Goal: Task Accomplishment & Management: Complete application form

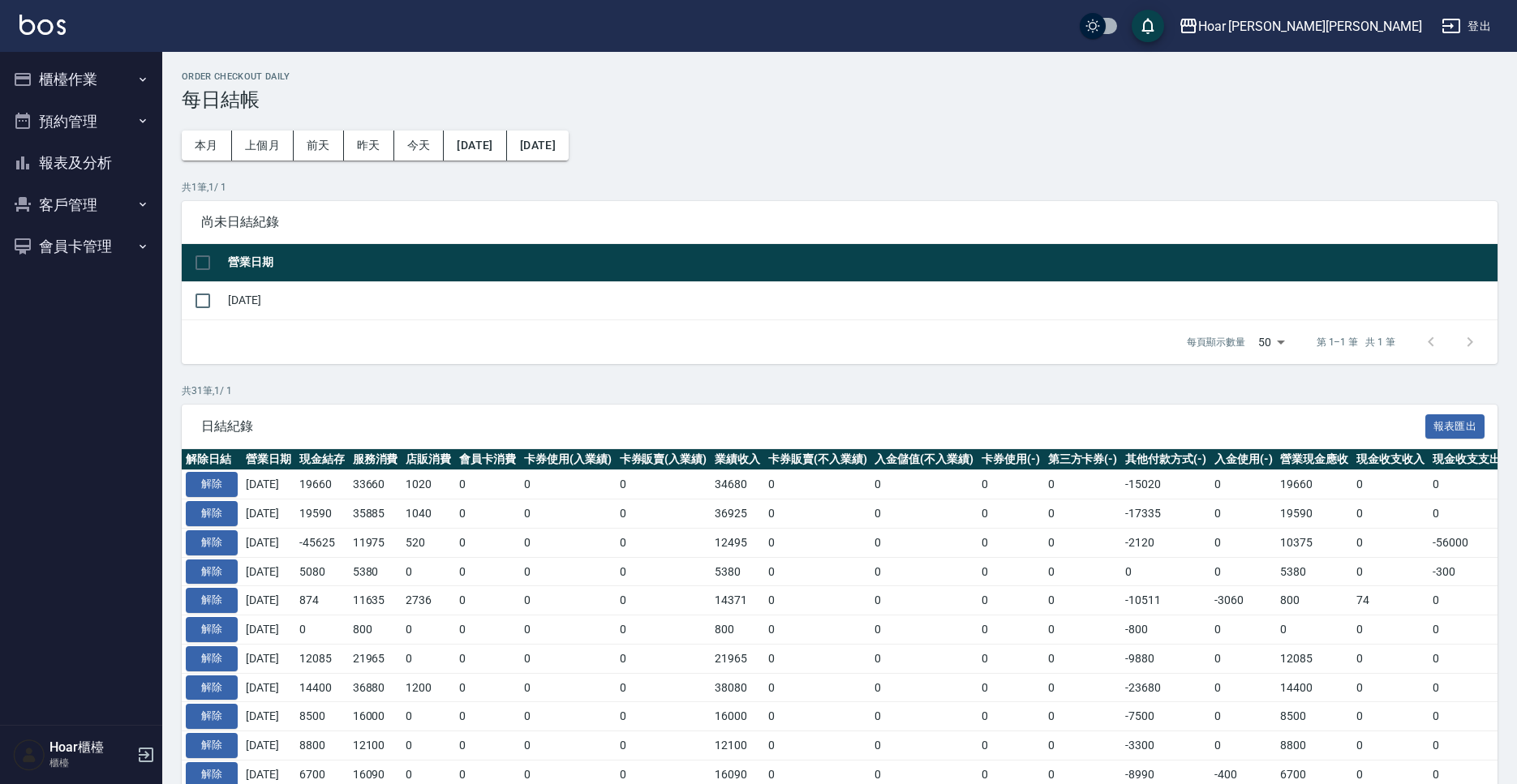
click at [62, 206] on button "客戶管理" at bounding box center [81, 205] width 149 height 43
click at [98, 251] on link "客戶列表" at bounding box center [81, 250] width 149 height 37
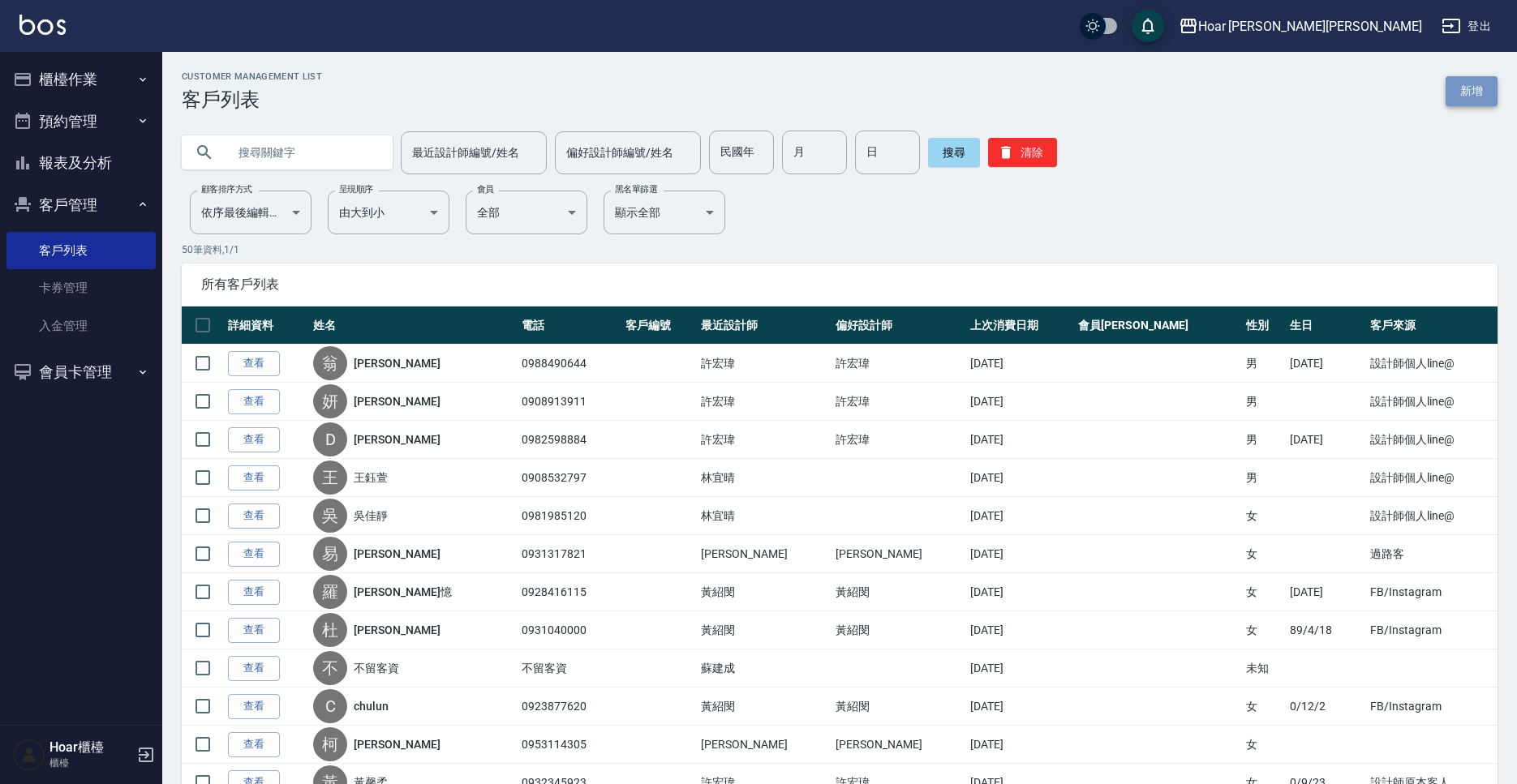
click at [1472, 80] on link "新增" at bounding box center [1471, 91] width 52 height 30
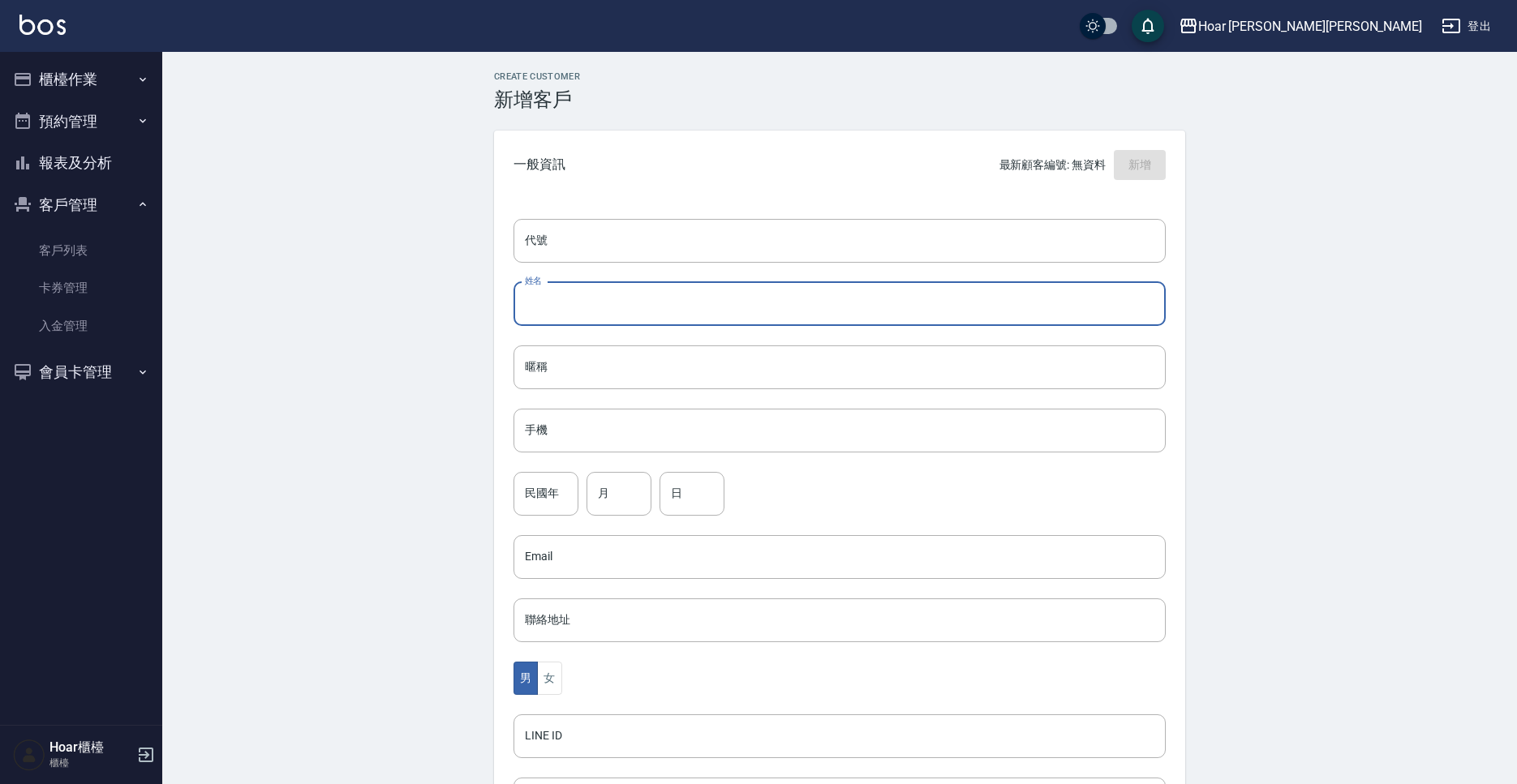
click at [590, 306] on input "姓名" at bounding box center [840, 304] width 652 height 43
type input "w"
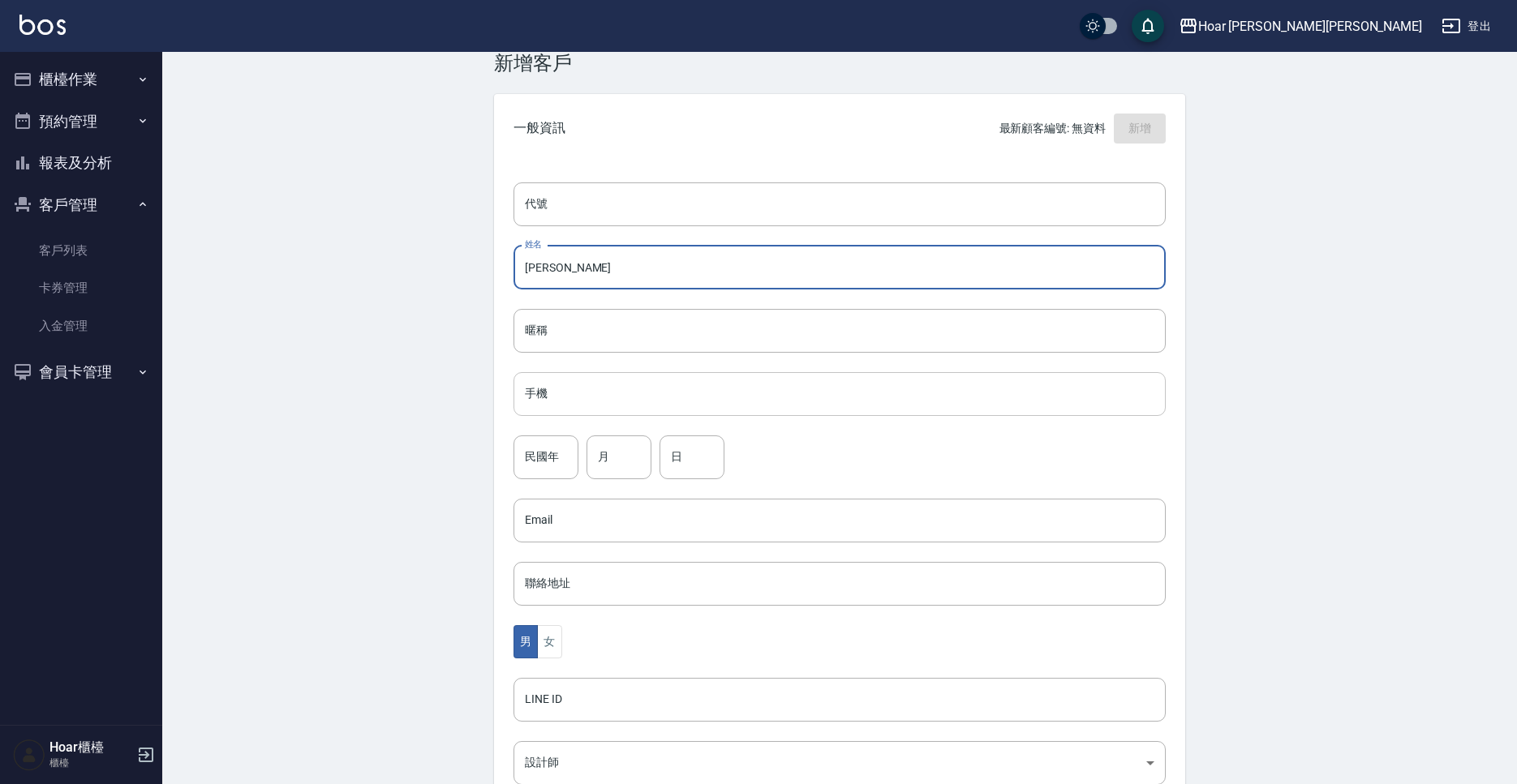
type input "[PERSON_NAME]"
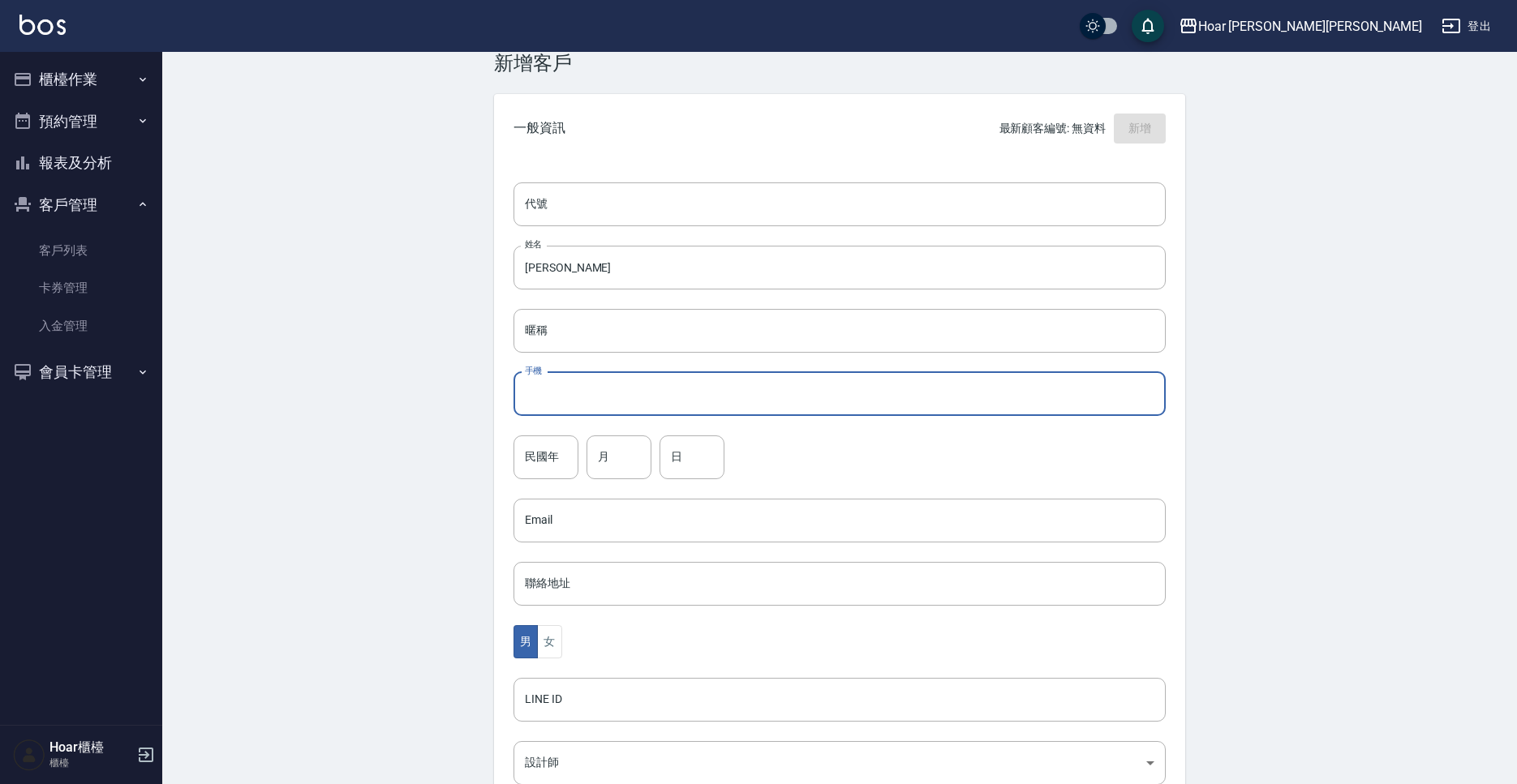
scroll to position [38, 0]
click at [550, 380] on input "手機" at bounding box center [840, 392] width 652 height 43
type input "ㄢ"
type input "0902198318"
click at [560, 466] on input "民國年" at bounding box center [546, 455] width 65 height 43
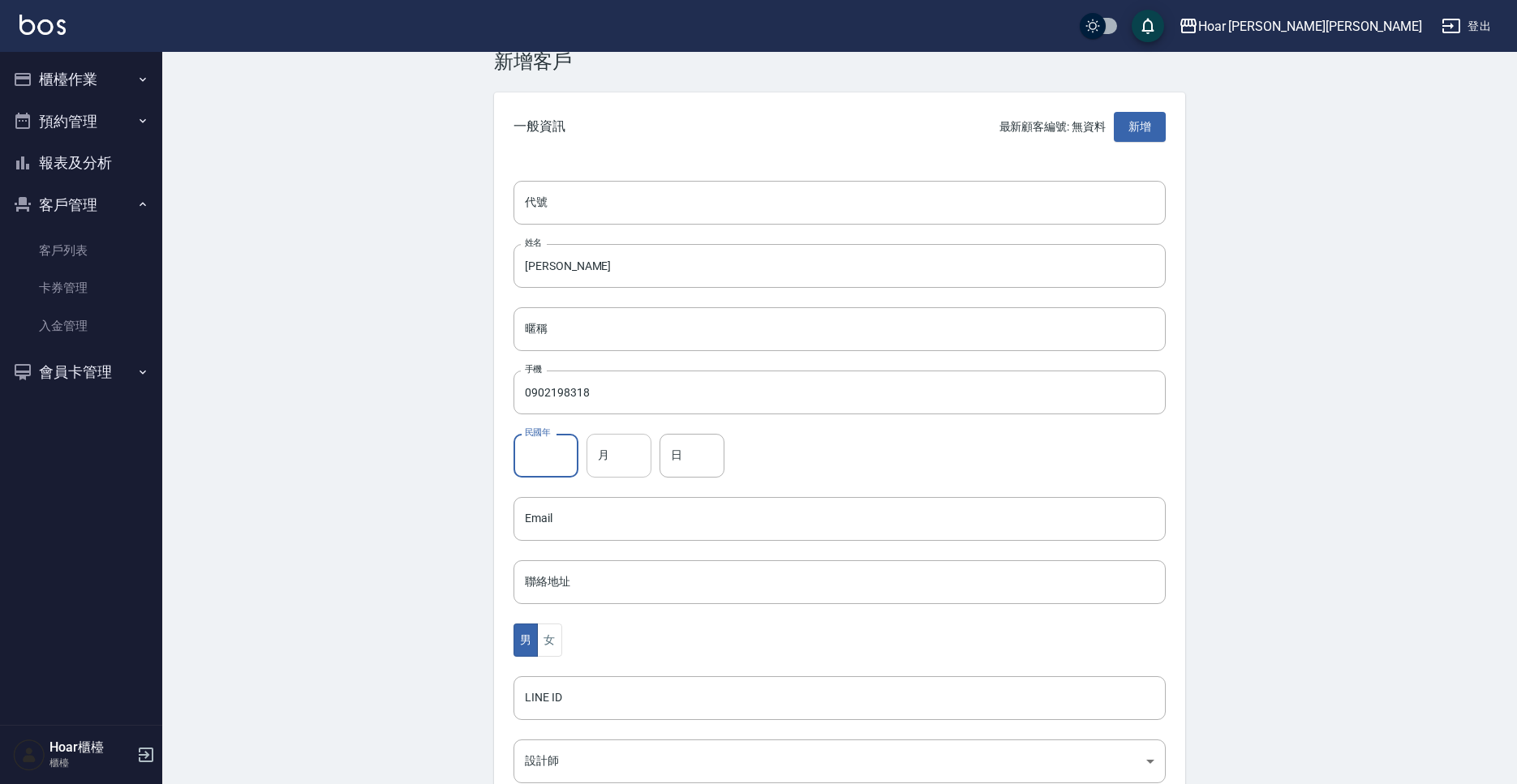
click at [621, 464] on input "月" at bounding box center [619, 455] width 65 height 43
type input "11"
click at [689, 457] on input "日" at bounding box center [692, 455] width 65 height 43
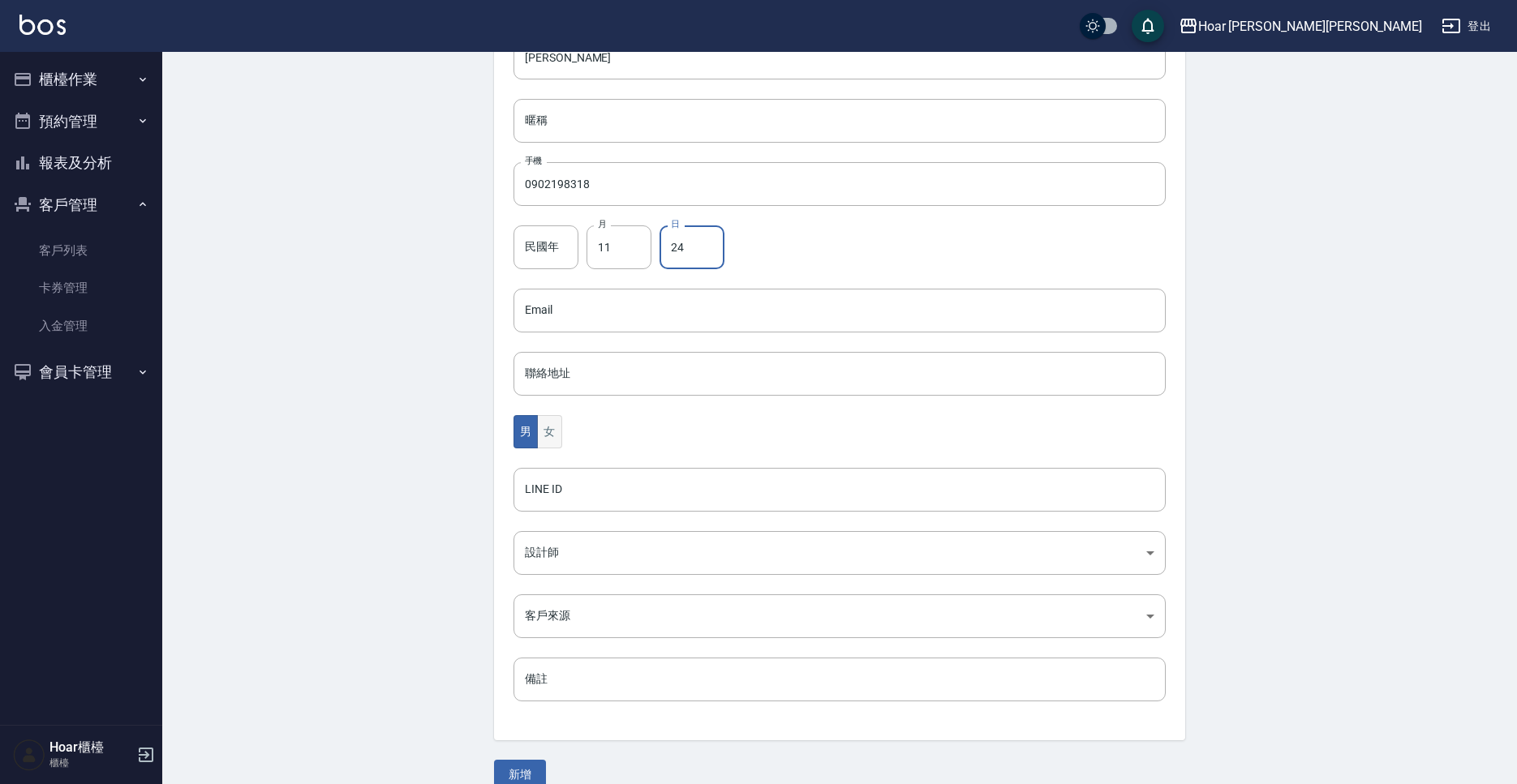
type input "24"
click at [552, 434] on button "女" at bounding box center [549, 429] width 24 height 33
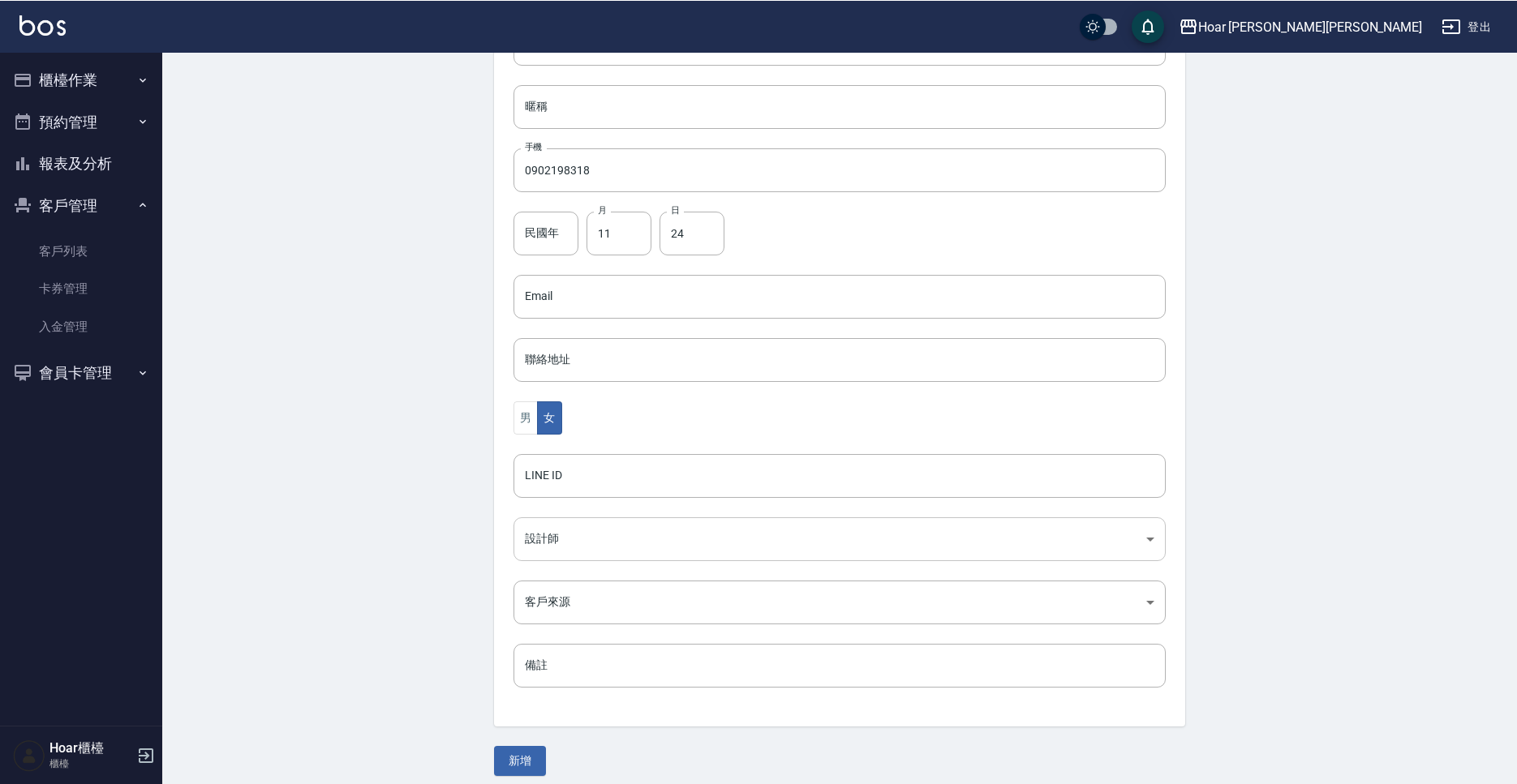
click at [562, 542] on body "Hoar [PERSON_NAME][PERSON_NAME] 登出 櫃檯作業 打帳單 帳單列表 掛單列表 現金收支登錄 材料自購登錄 每日結帳 排班表 掃碼…" at bounding box center [758, 267] width 1517 height 1056
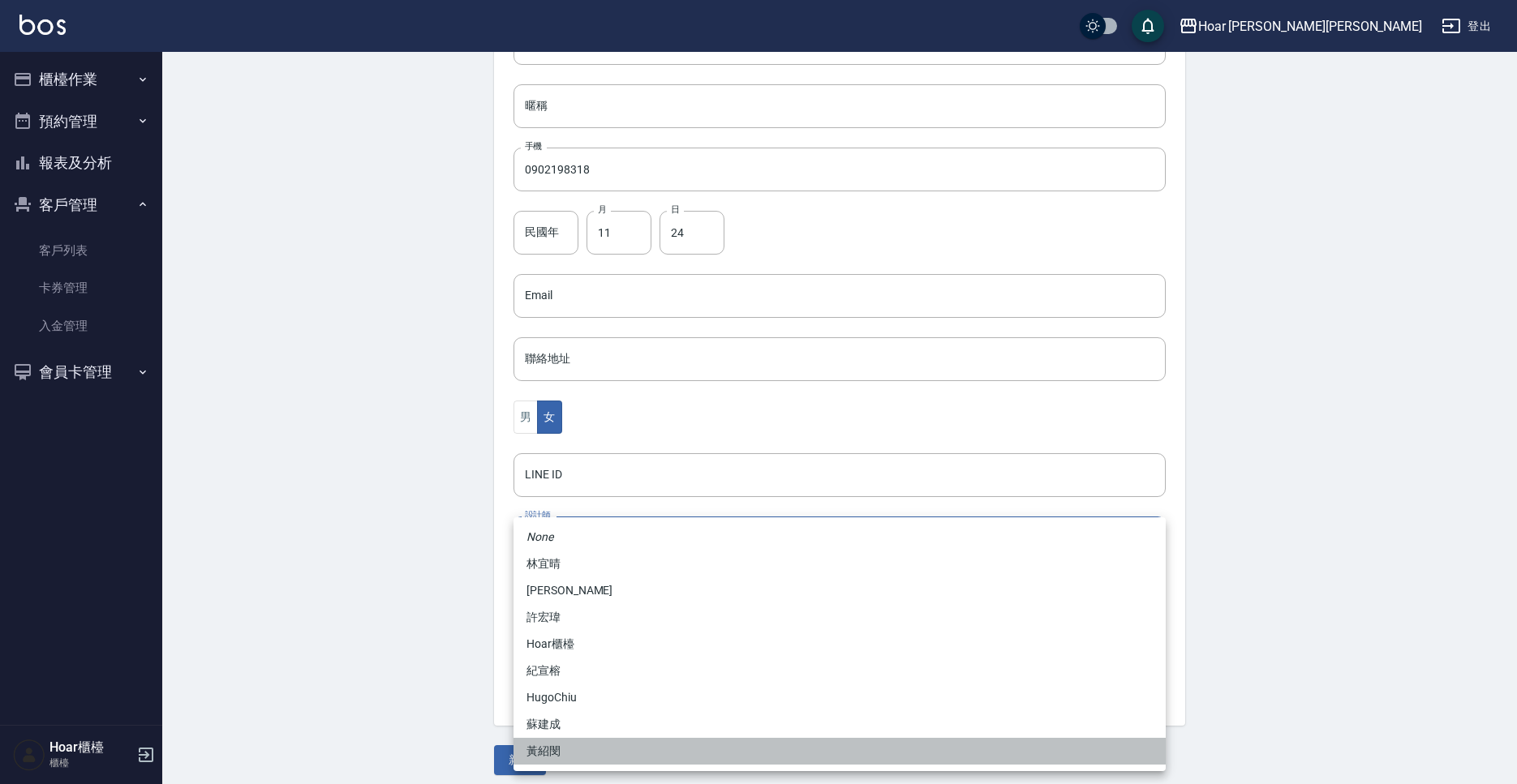
drag, startPoint x: 546, startPoint y: 752, endPoint x: 561, endPoint y: 688, distance: 65.7
click at [546, 753] on li "黃紹閔" at bounding box center [840, 751] width 652 height 27
type input "ca54d0d9-00fe-490f-ba6a-72a5339bf885"
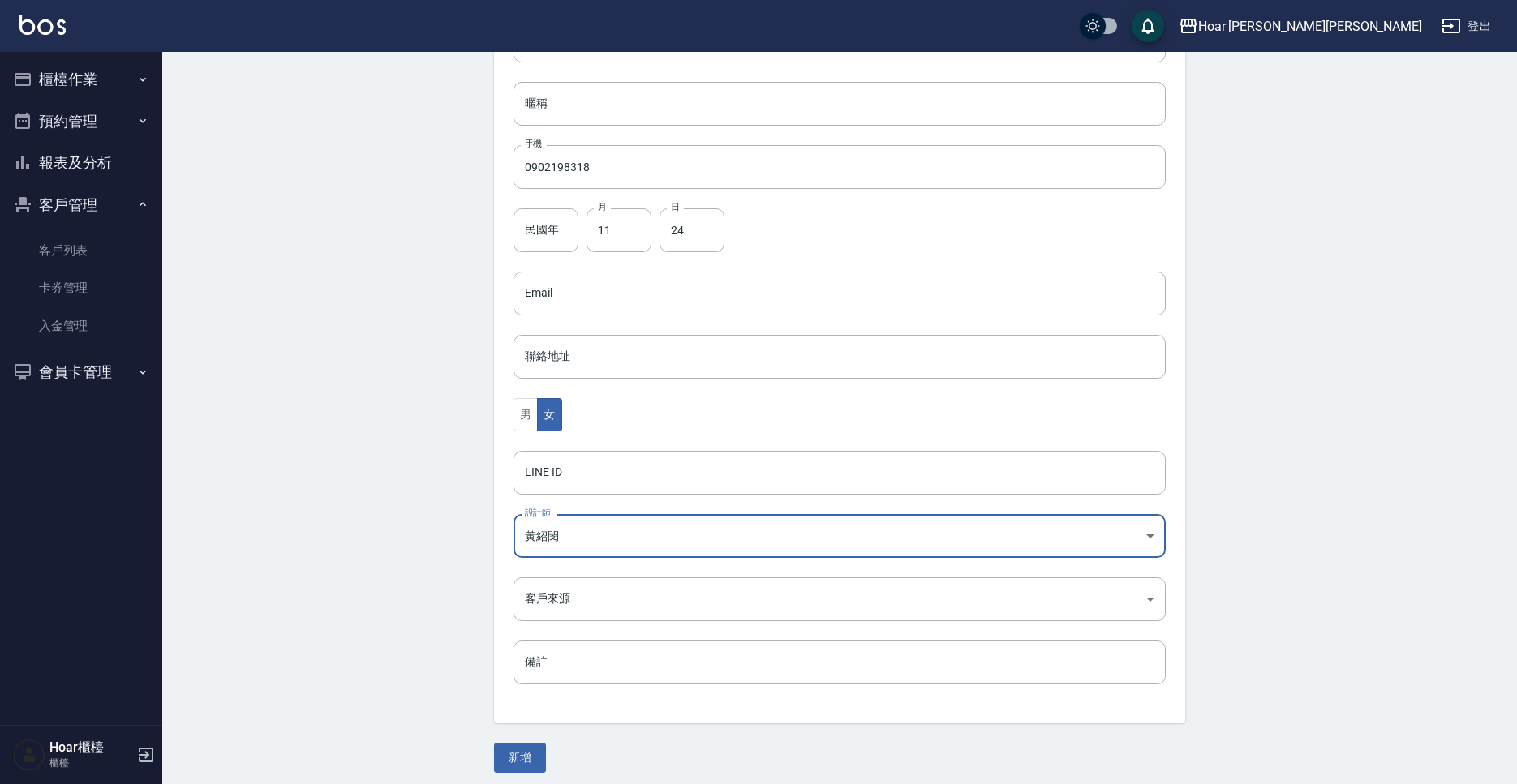
scroll to position [263, 0]
click at [639, 588] on body "Hoar [PERSON_NAME][PERSON_NAME] 登出 櫃檯作業 打帳單 帳單列表 掛單列表 現金收支登錄 材料自購登錄 每日結帳 排班表 掃碼…" at bounding box center [758, 265] width 1517 height 1056
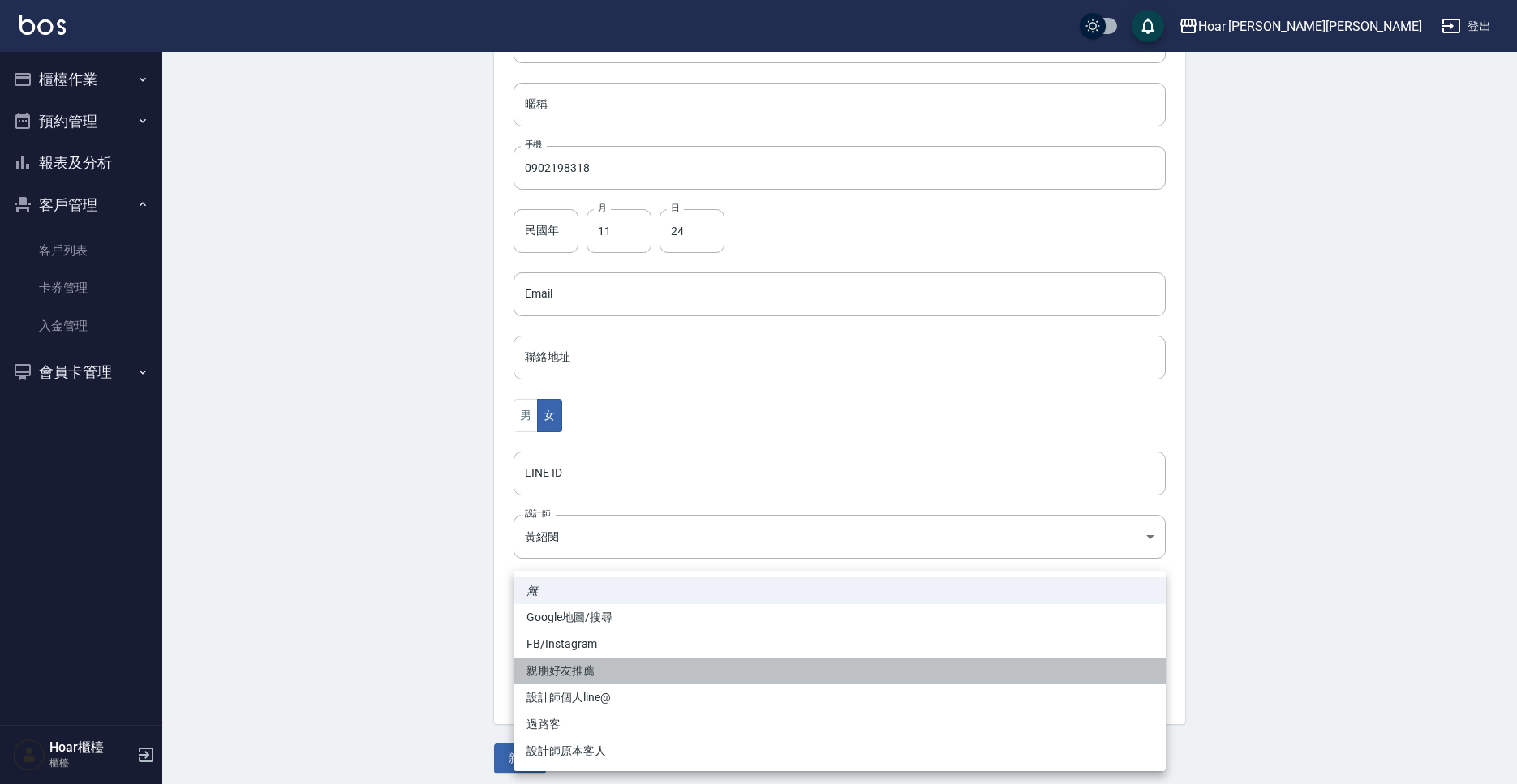
click at [587, 674] on li "親朋好友推薦" at bounding box center [840, 671] width 652 height 27
type input "親朋好友推薦"
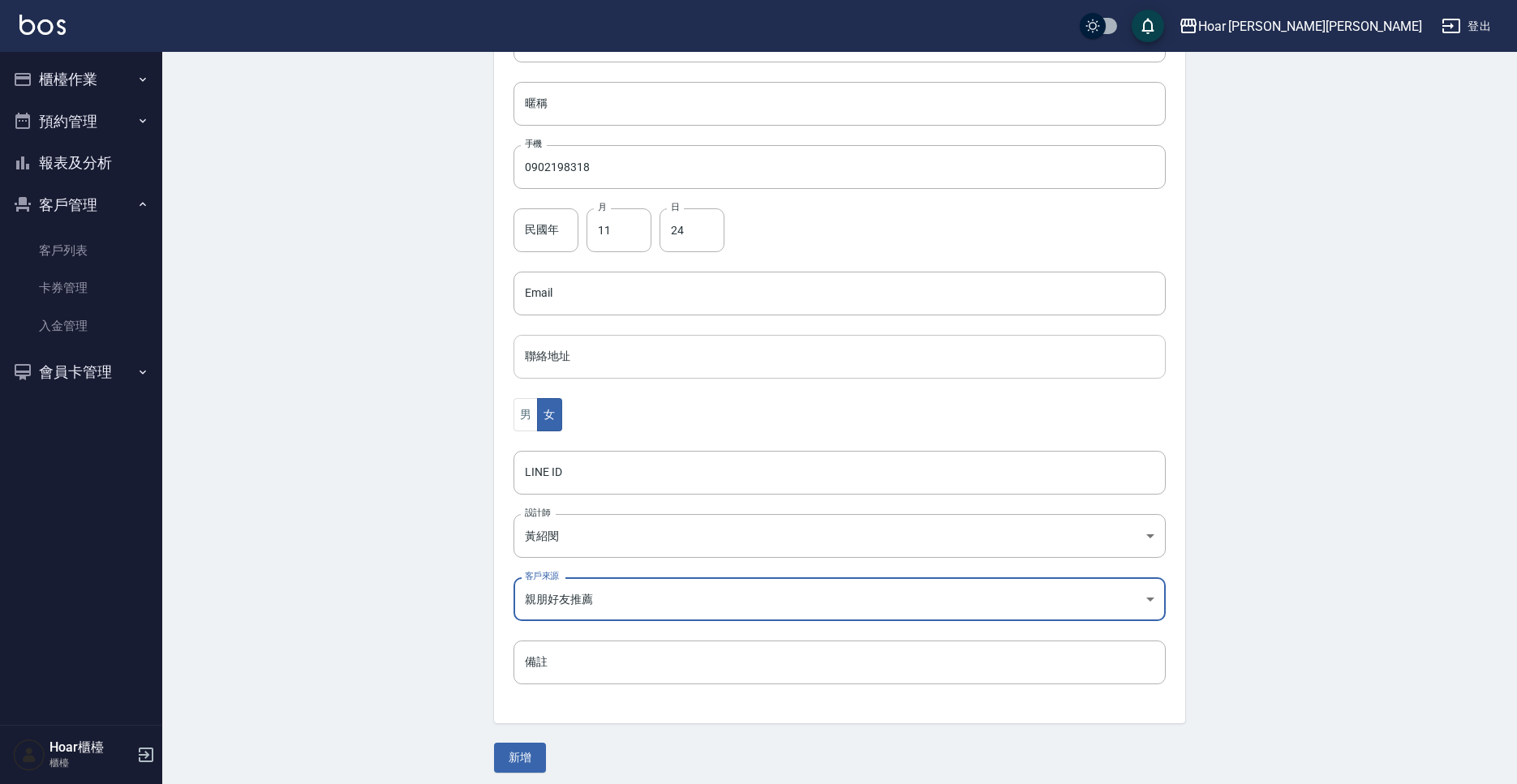
scroll to position [272, 0]
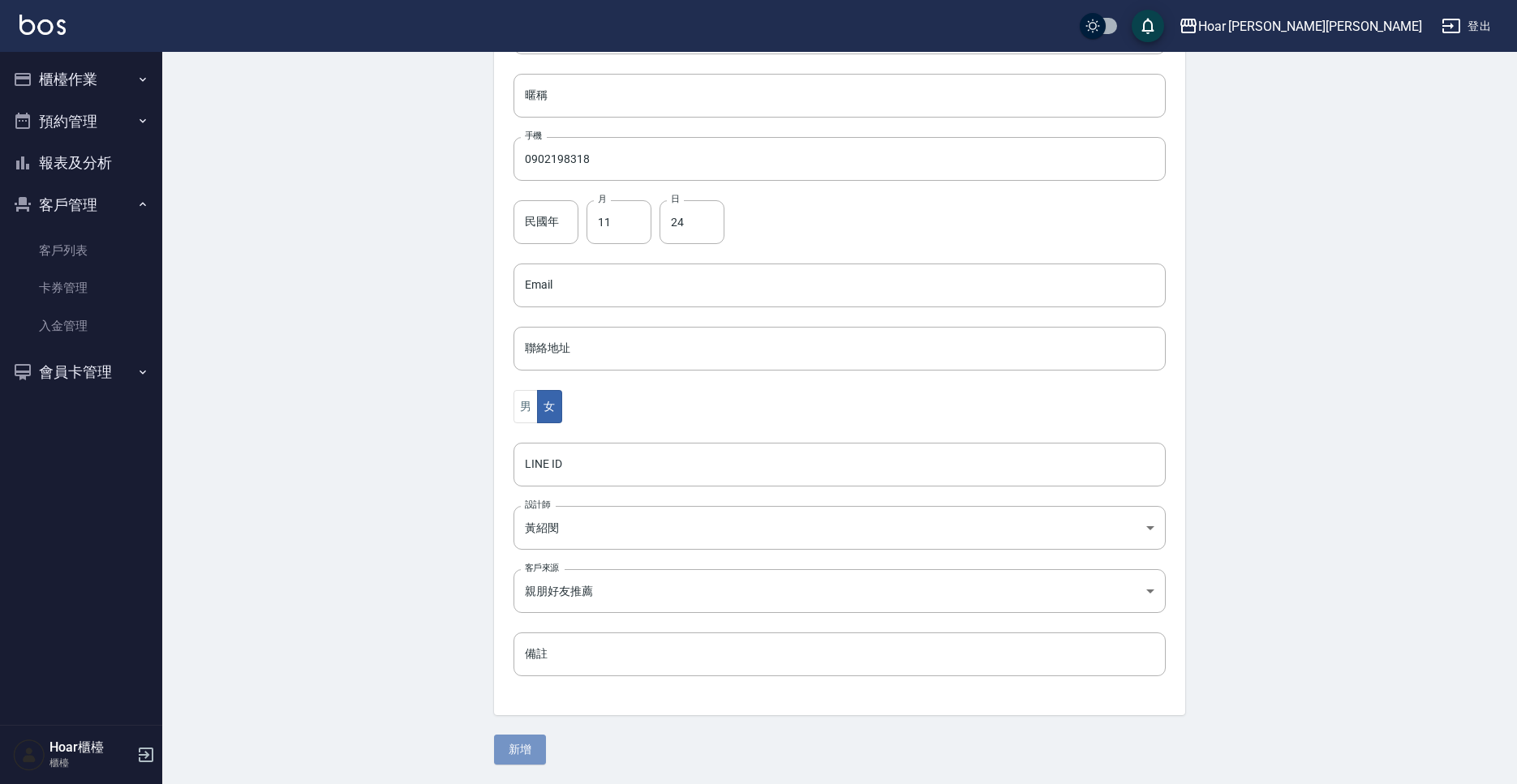
click at [514, 746] on button "新增" at bounding box center [519, 749] width 52 height 30
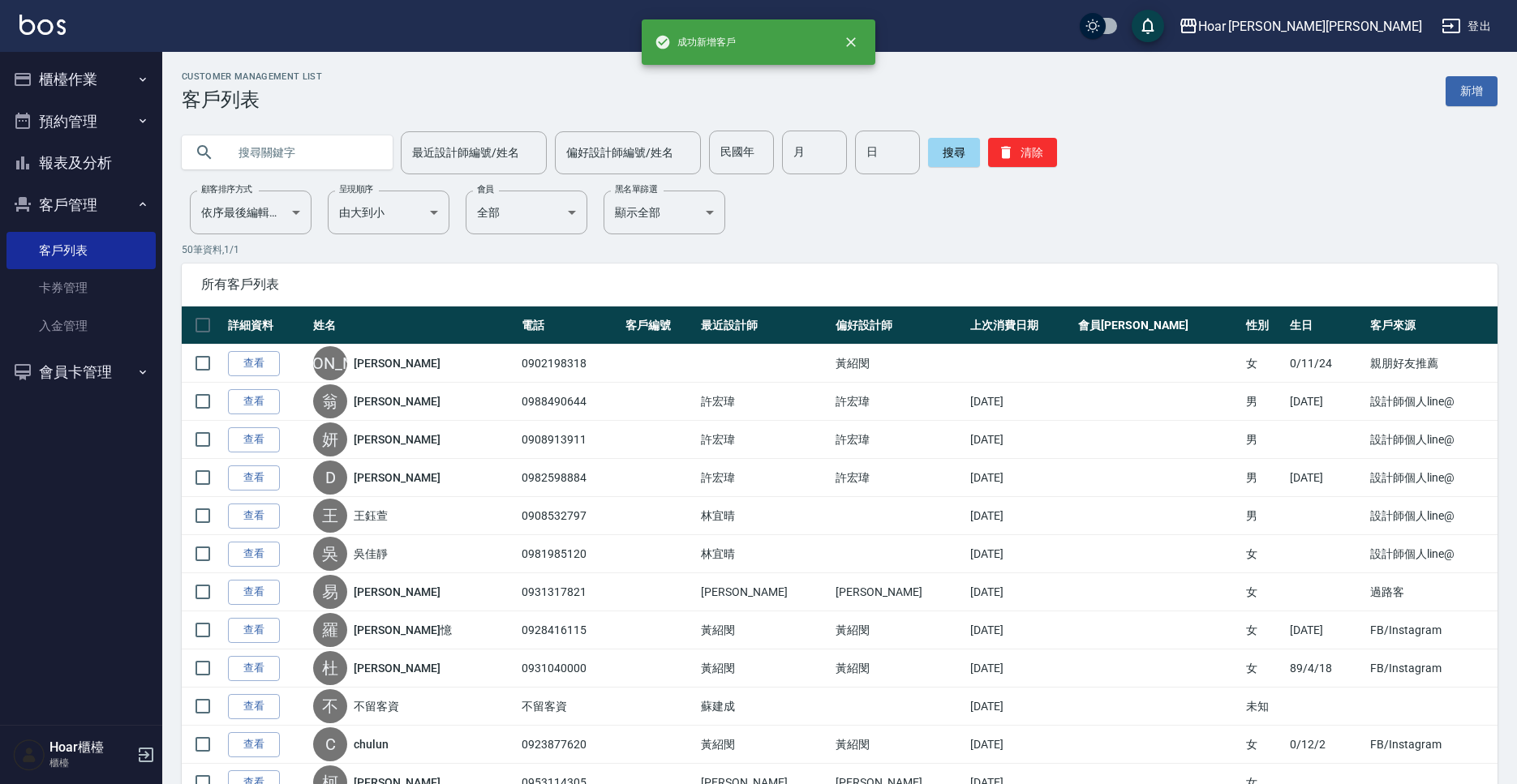
click at [66, 84] on button "櫃檯作業" at bounding box center [81, 79] width 149 height 43
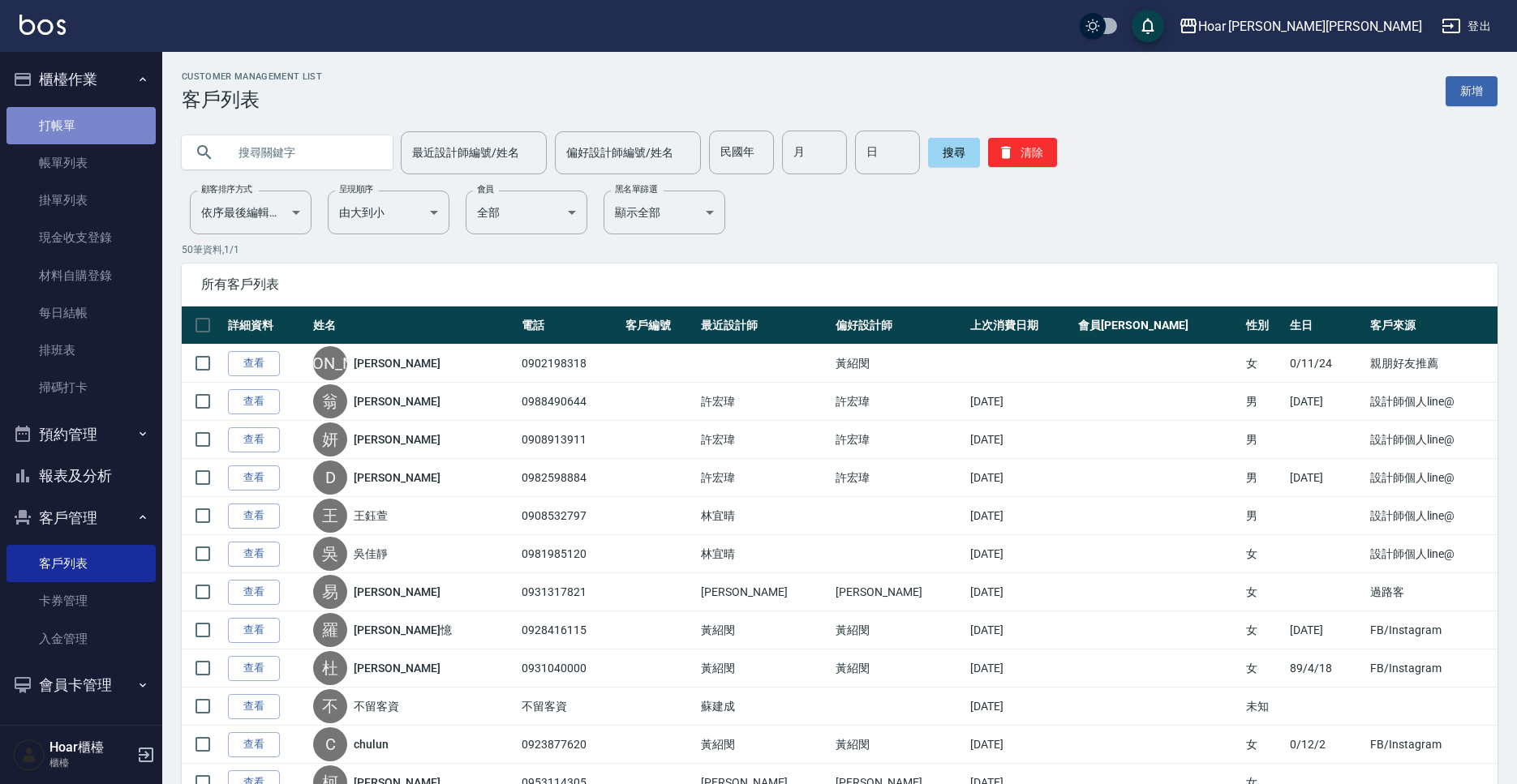
click at [74, 129] on link "打帳單" at bounding box center [81, 125] width 149 height 37
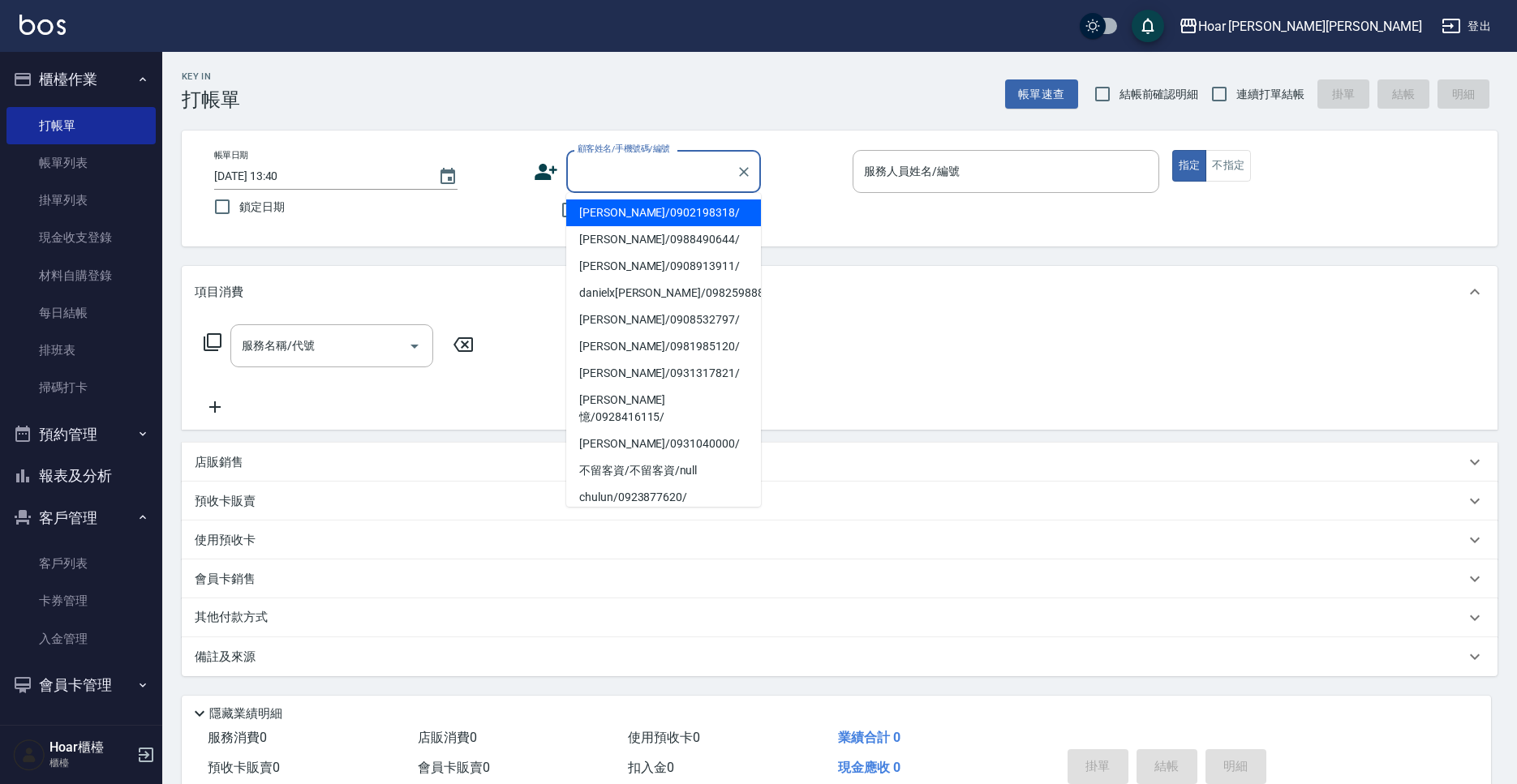
click at [618, 179] on input "顧客姓名/手機號碼/編號" at bounding box center [651, 171] width 156 height 28
click at [621, 211] on li "[PERSON_NAME]/0902198318/" at bounding box center [663, 213] width 195 height 27
type input "[PERSON_NAME]/0902198318/"
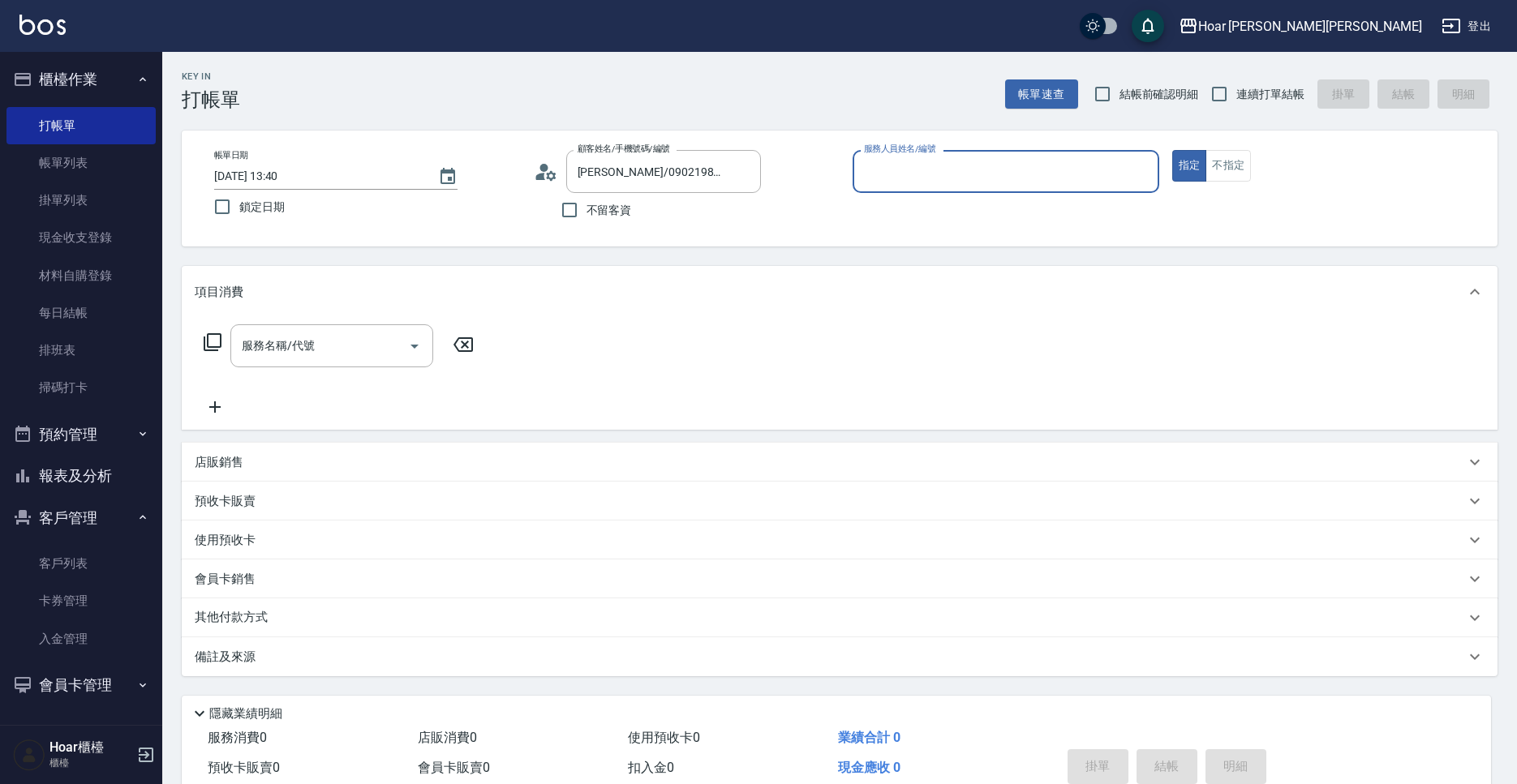
type input "Shami-3"
click at [371, 361] on div "服務名稱/代號" at bounding box center [331, 345] width 203 height 43
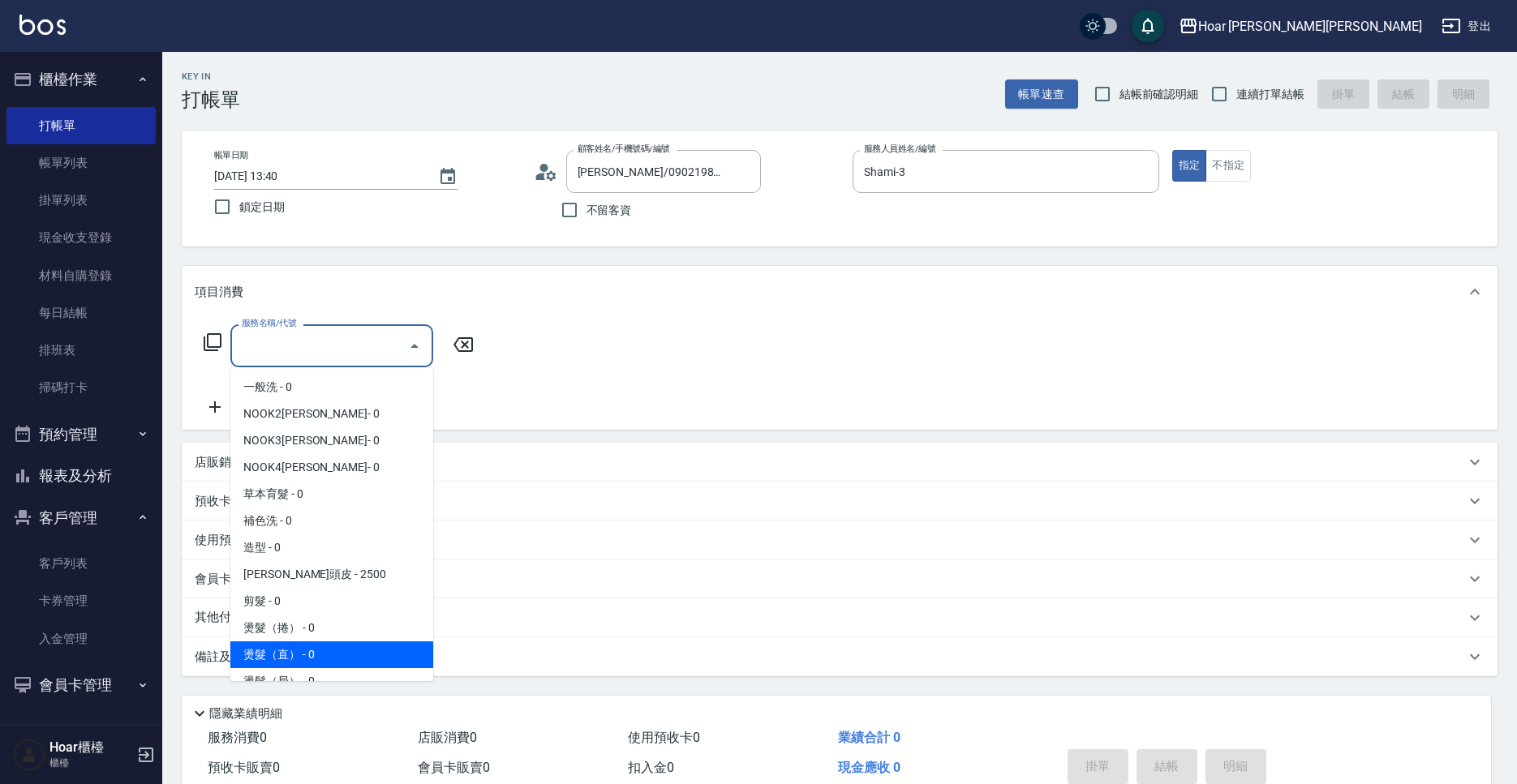
click at [322, 644] on span "燙髮（直） - 0" at bounding box center [331, 655] width 203 height 27
type input "燙髮（直）(302)"
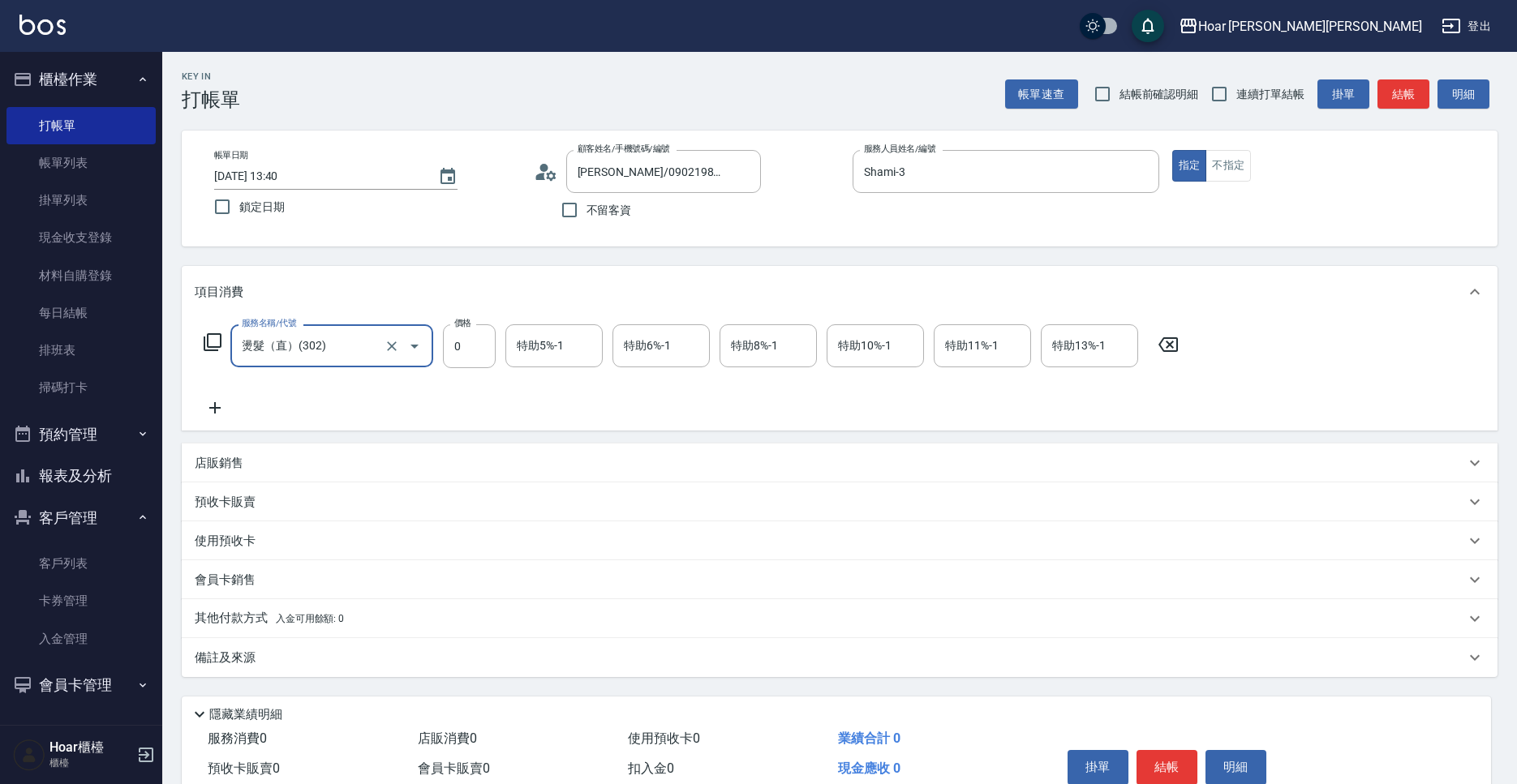
click at [221, 406] on icon at bounding box center [215, 407] width 41 height 19
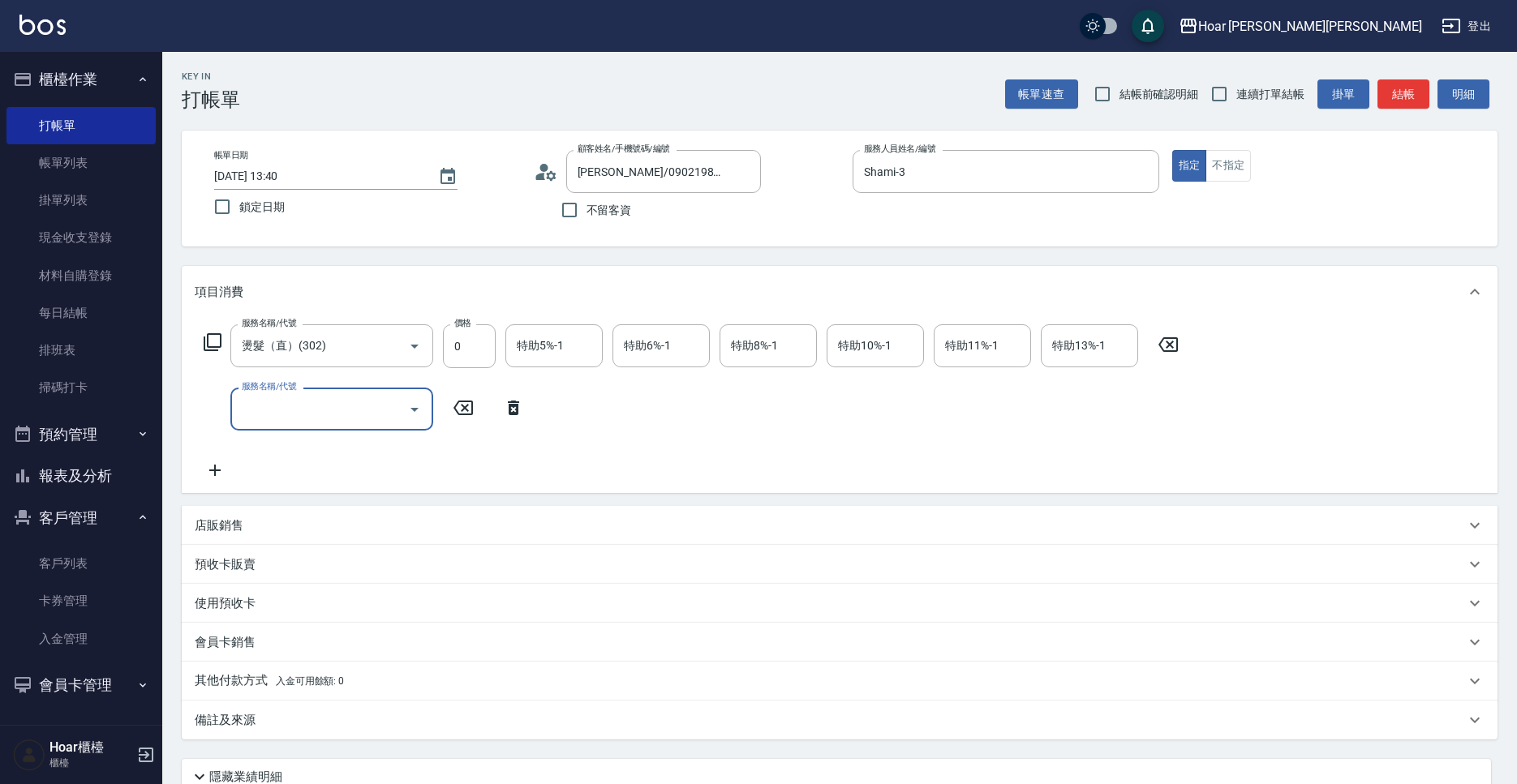
click at [306, 406] on input "服務名稱/代號" at bounding box center [319, 408] width 164 height 28
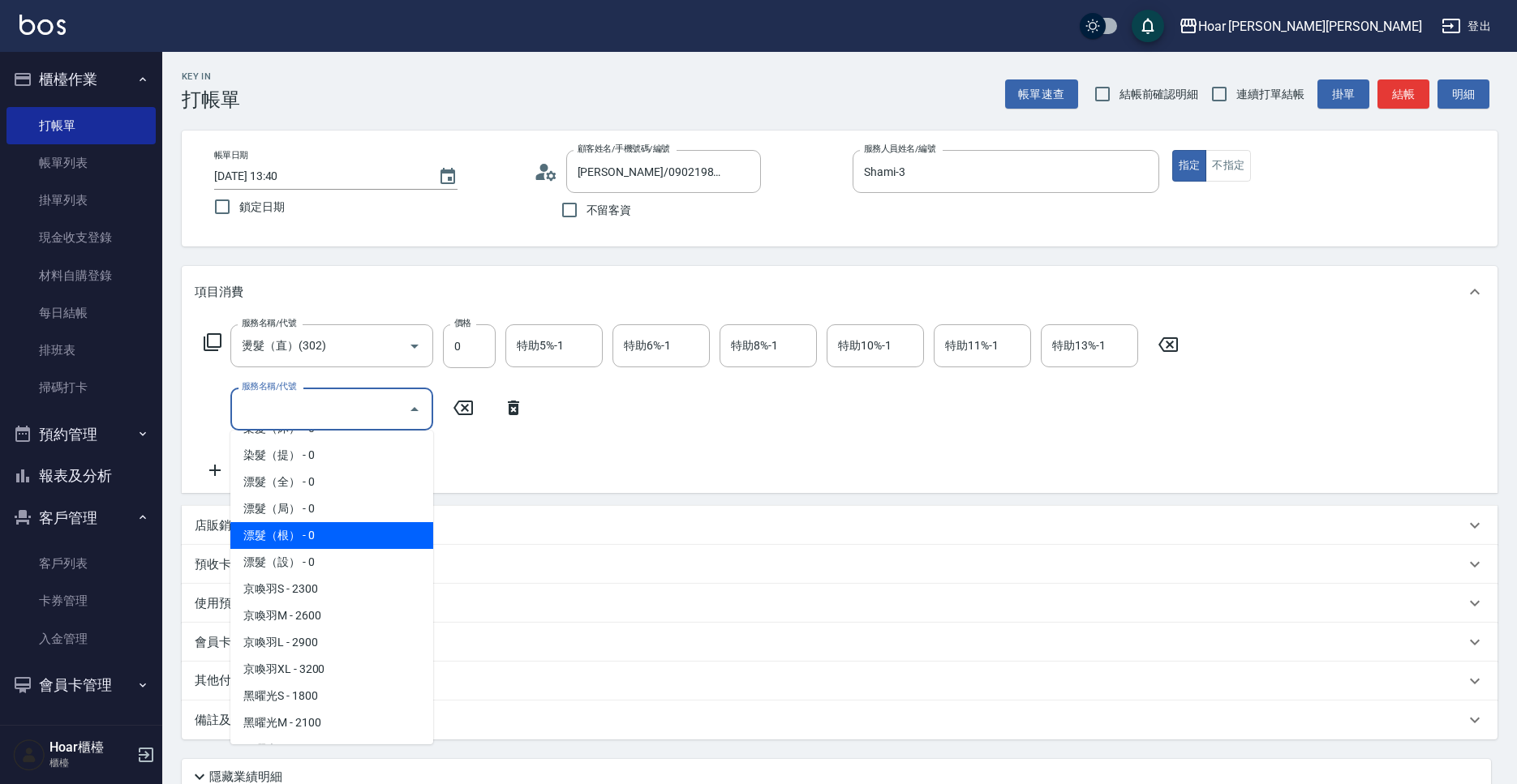
scroll to position [445, 0]
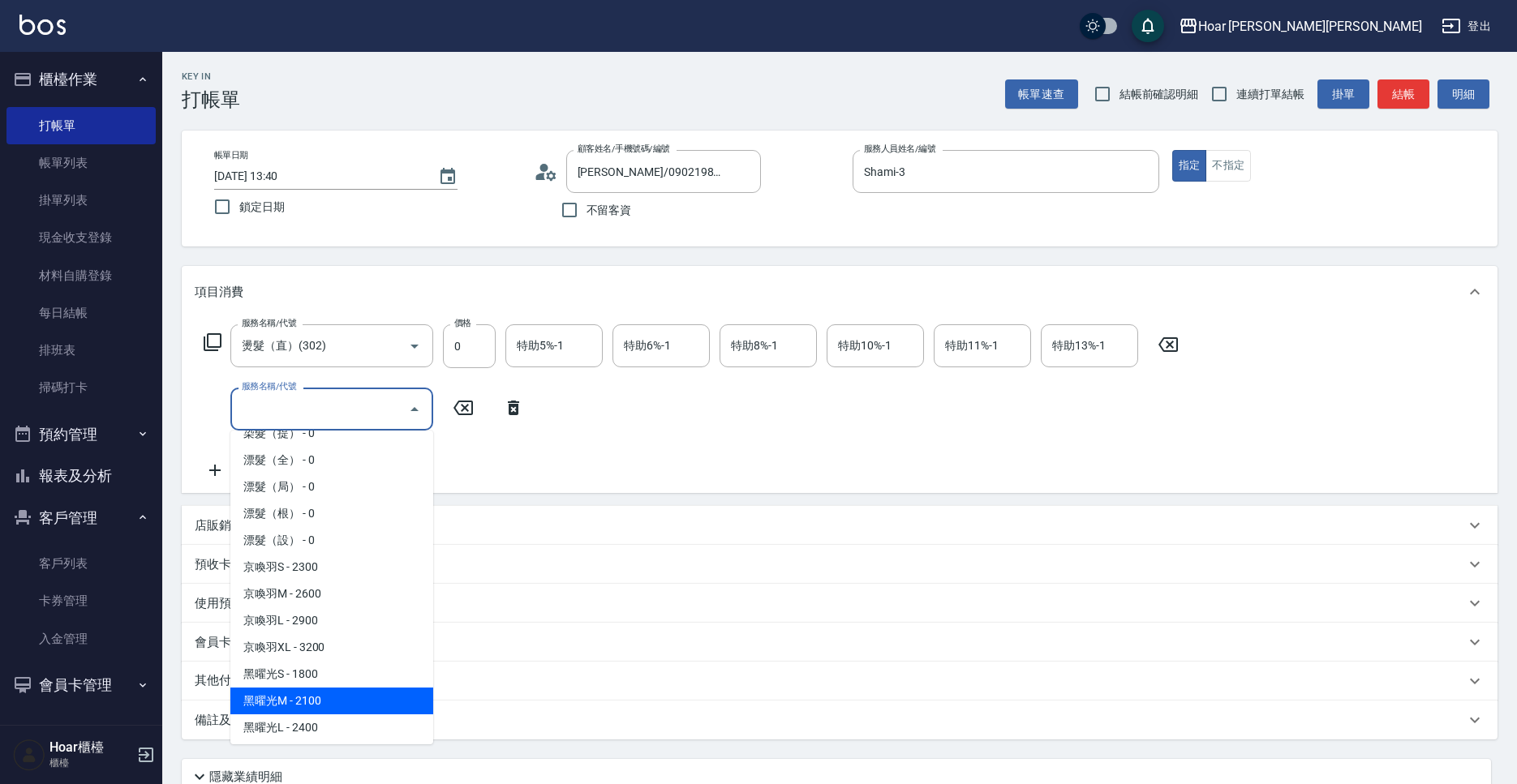
drag, startPoint x: 293, startPoint y: 697, endPoint x: 506, endPoint y: 407, distance: 359.8
click at [293, 697] on span "黑曜光M - 2100" at bounding box center [331, 701] width 203 height 27
type input "黑曜光M(606)"
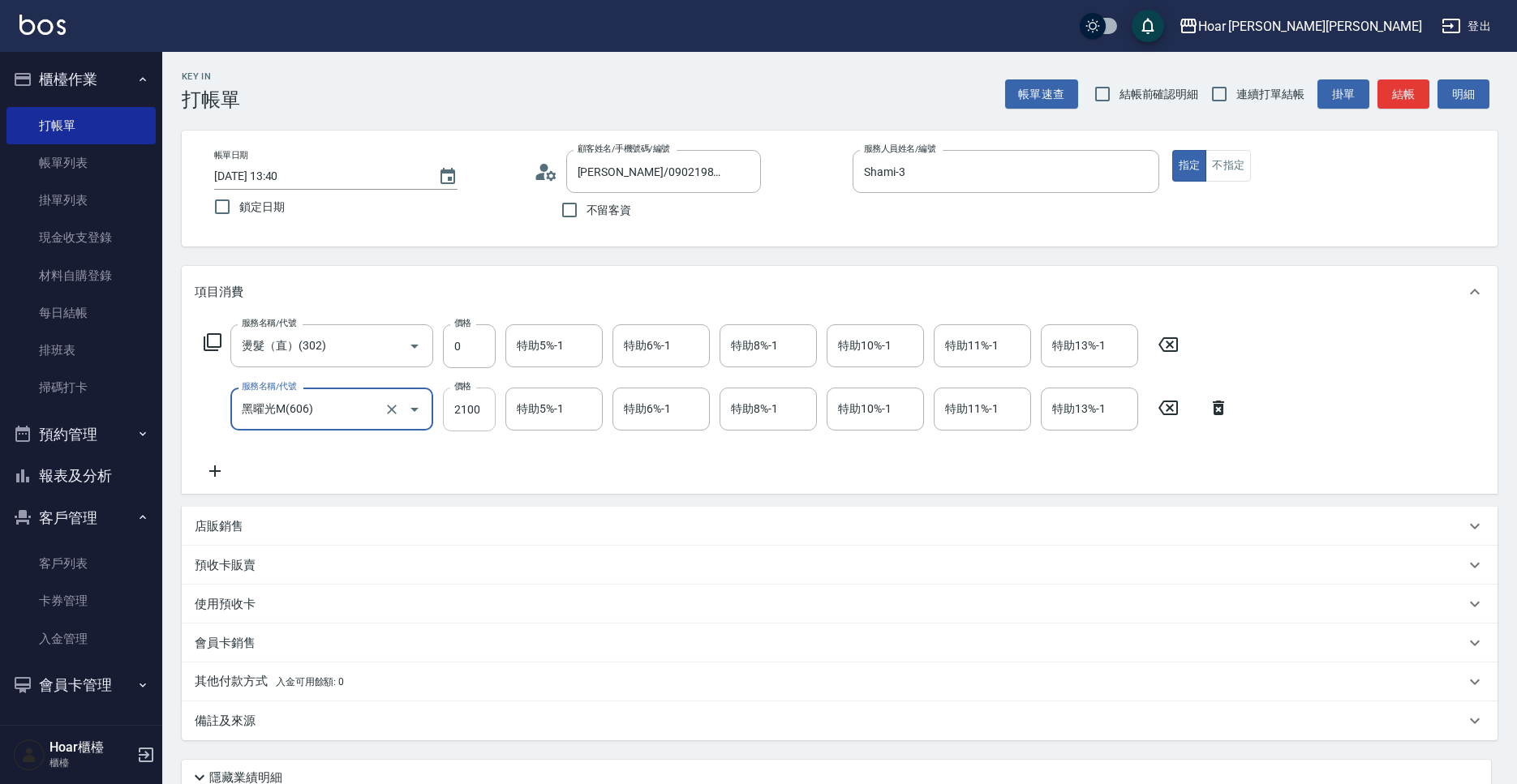
click at [485, 395] on input "2100" at bounding box center [469, 409] width 53 height 43
type input "2090"
click at [475, 353] on input "0" at bounding box center [469, 346] width 53 height 43
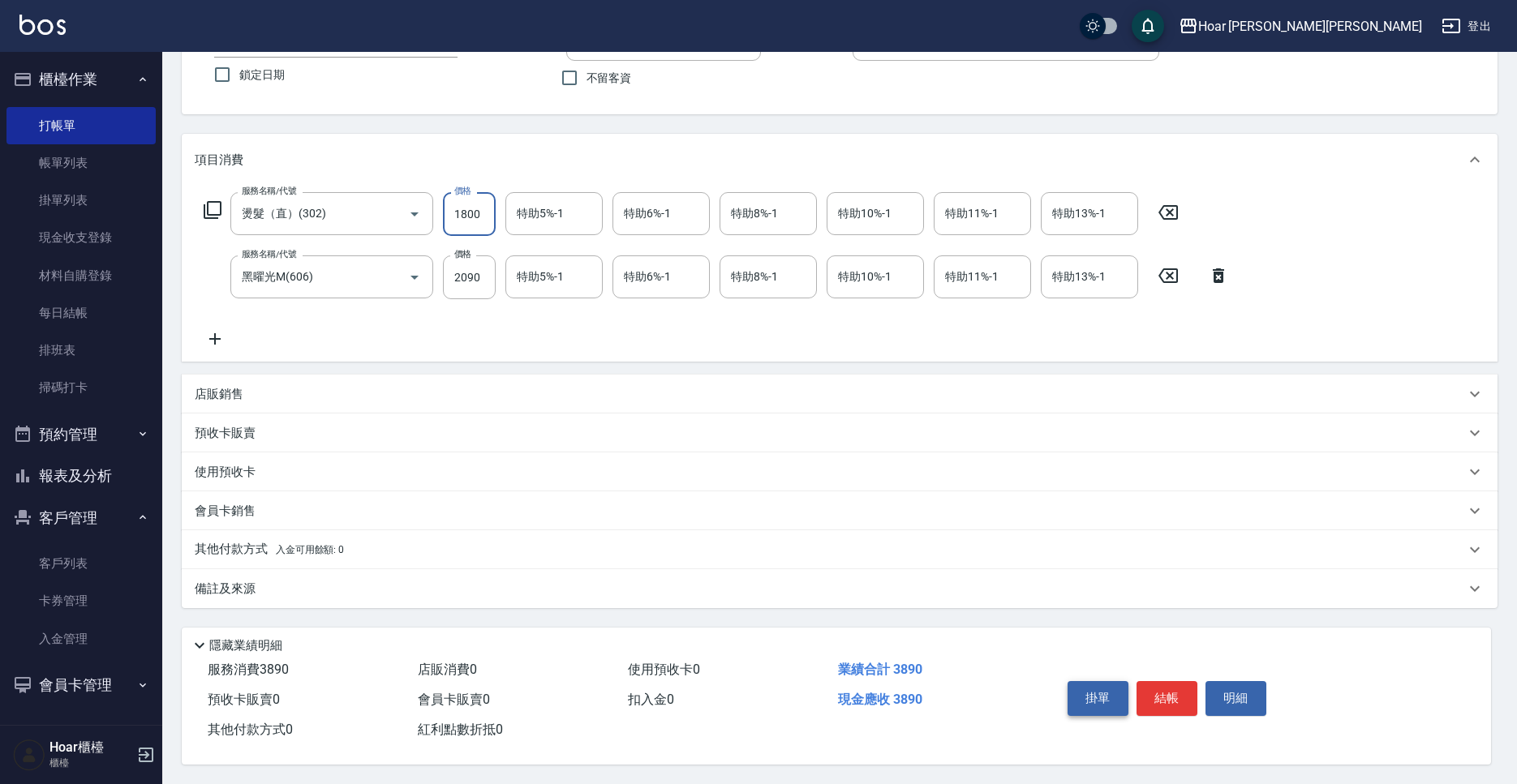
type input "1800"
click at [1106, 687] on button "掛單" at bounding box center [1098, 698] width 61 height 34
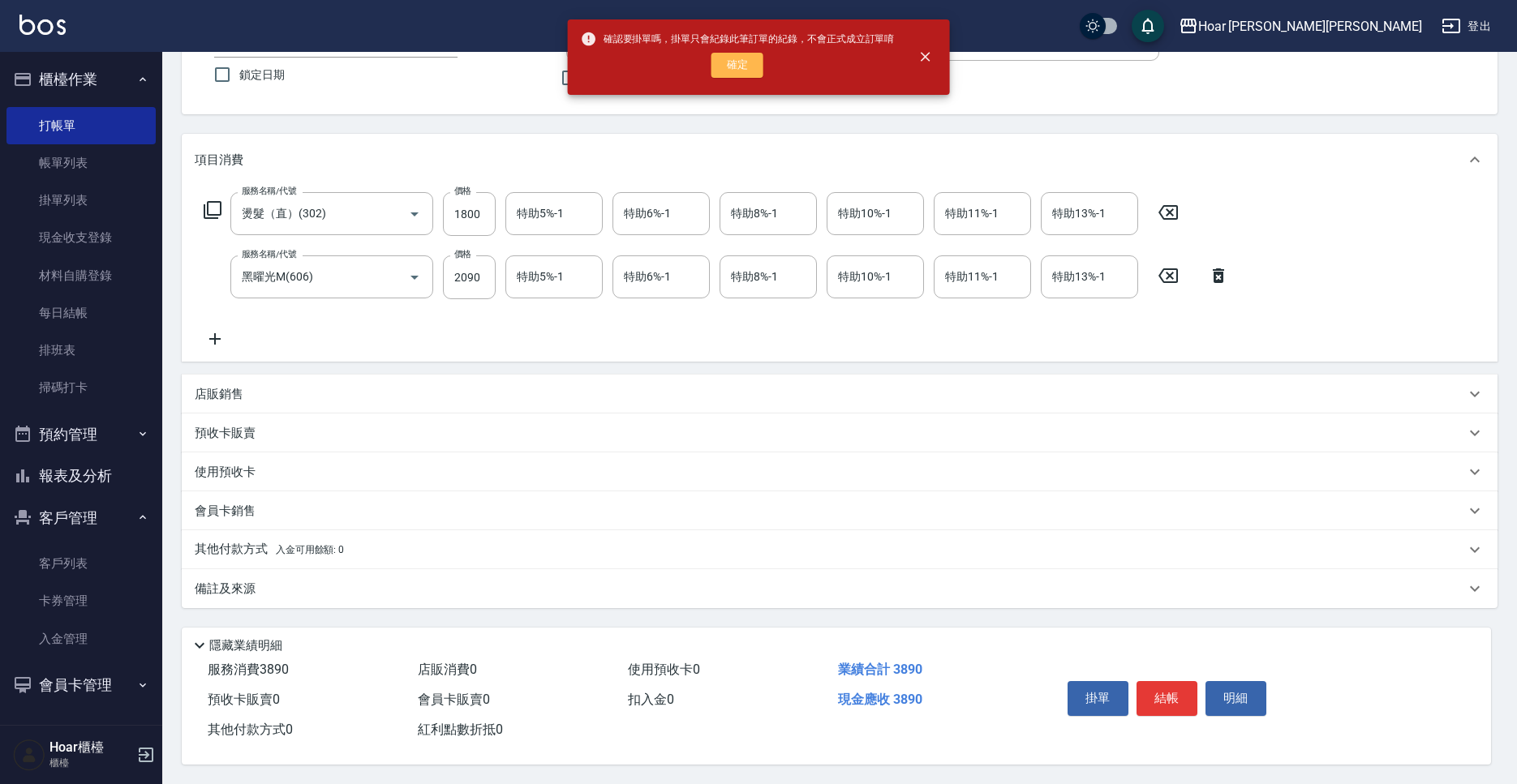
click at [728, 67] on button "確定" at bounding box center [736, 65] width 52 height 25
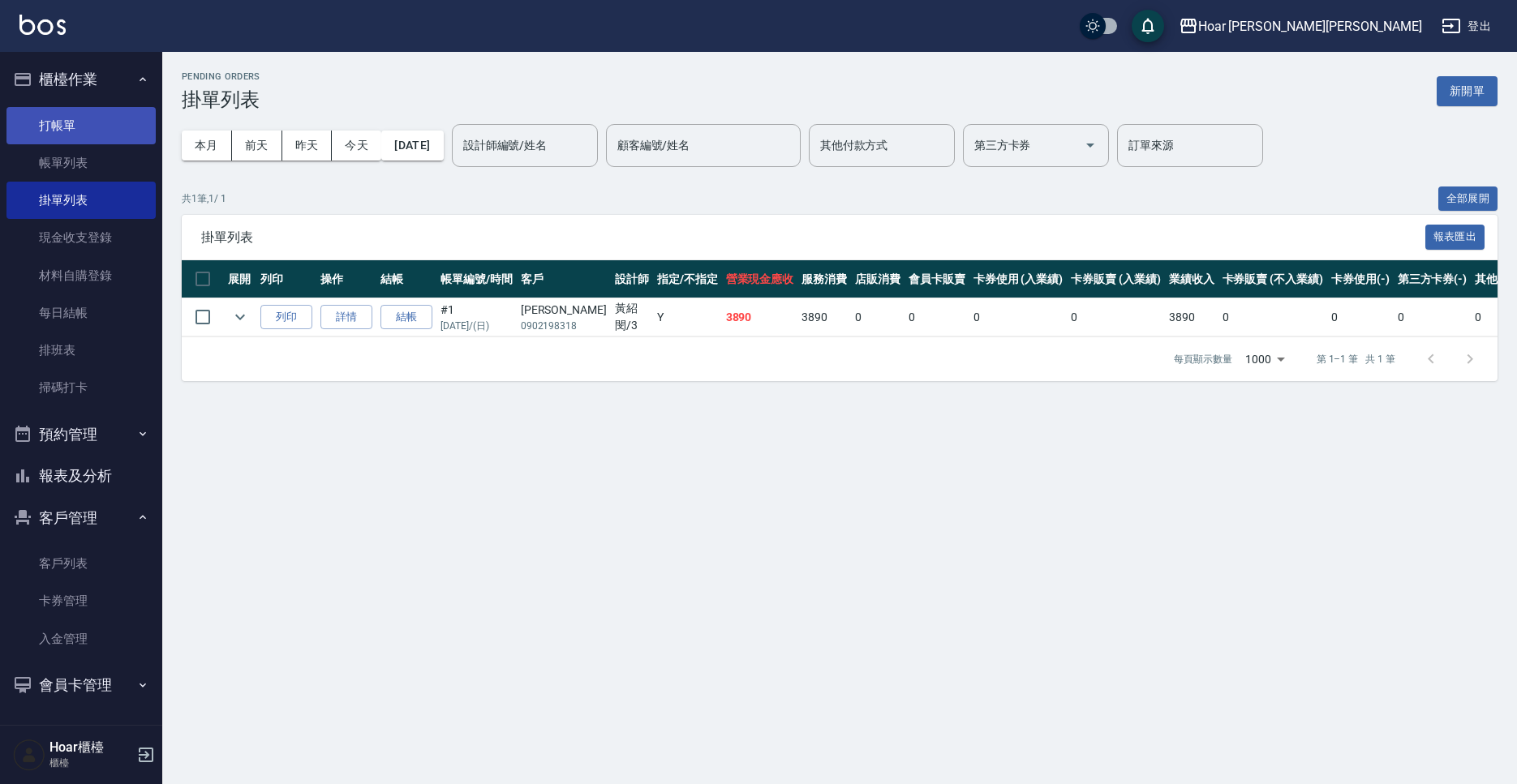
click at [91, 120] on link "打帳單" at bounding box center [81, 125] width 149 height 37
